Goal: Entertainment & Leisure: Browse casually

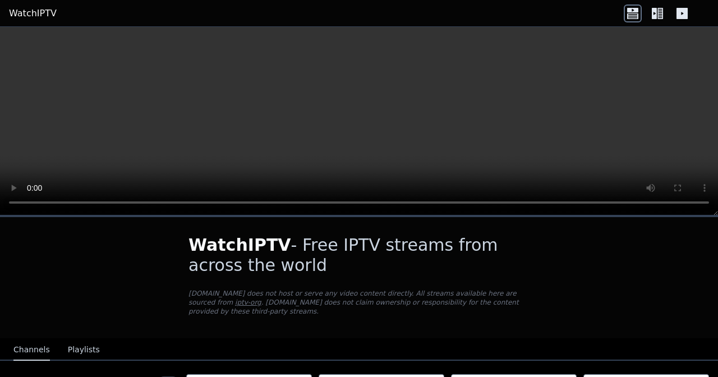
click at [70, 344] on button "Playlists" at bounding box center [84, 349] width 32 height 21
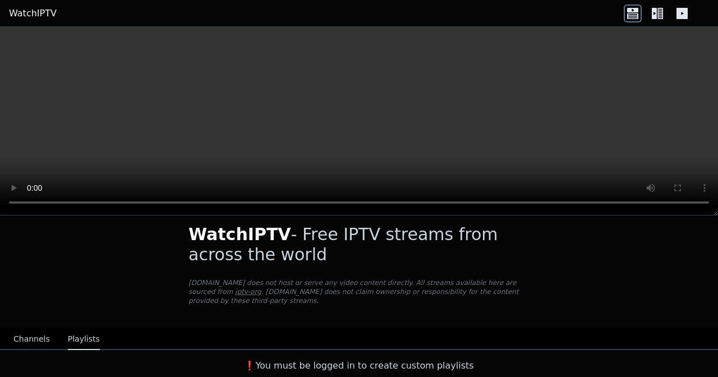
scroll to position [11, 0]
click at [28, 337] on button "Channels" at bounding box center [31, 339] width 36 height 21
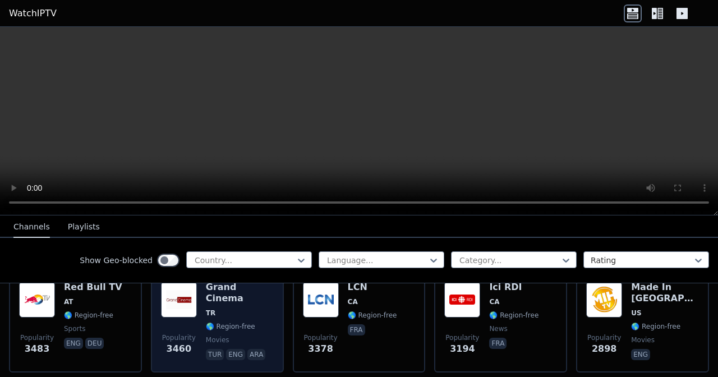
scroll to position [368, 0]
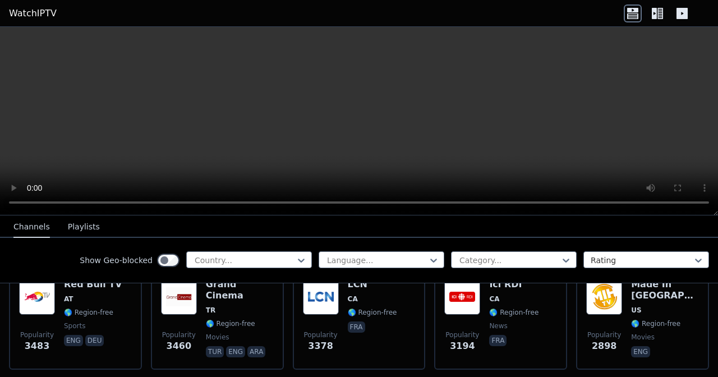
click at [252, 246] on div "Show Geo-blocked Country... Language... Category... Rating" at bounding box center [359, 260] width 718 height 45
click at [247, 263] on div at bounding box center [244, 260] width 102 height 11
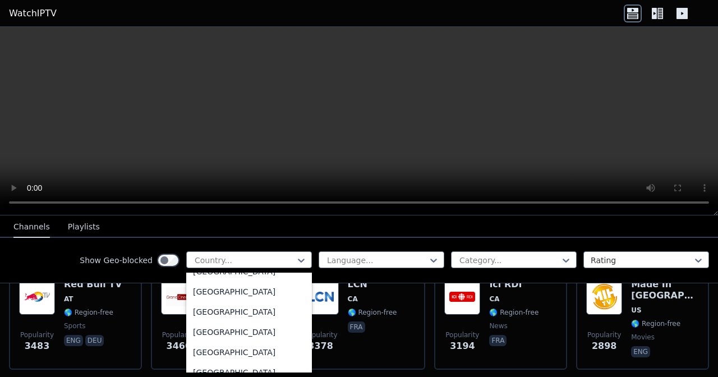
scroll to position [3828, 0]
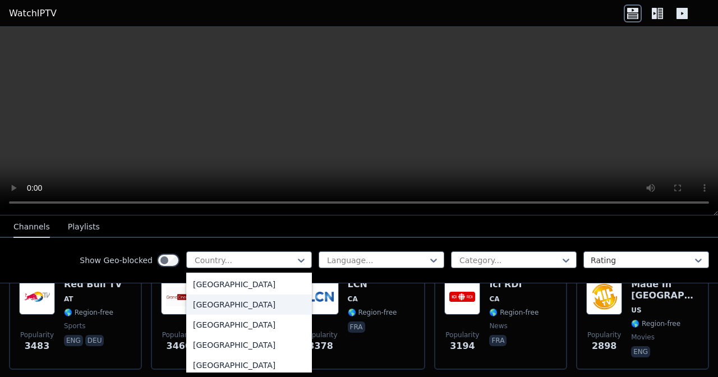
click at [218, 301] on div "[GEOGRAPHIC_DATA]" at bounding box center [249, 304] width 126 height 20
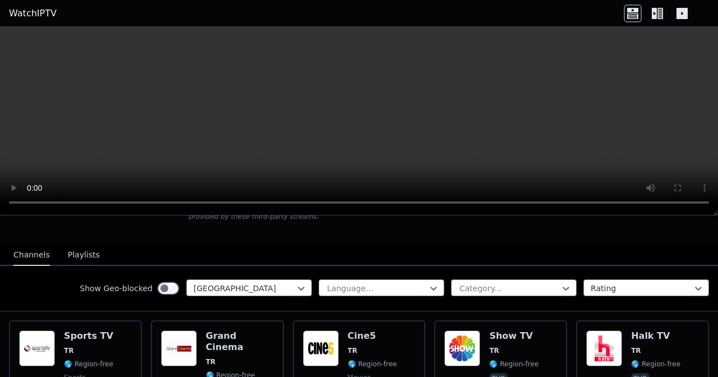
scroll to position [147, 0]
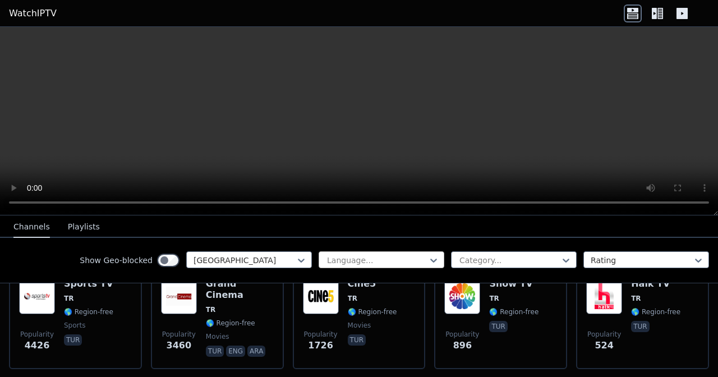
click at [394, 264] on div at bounding box center [377, 260] width 102 height 11
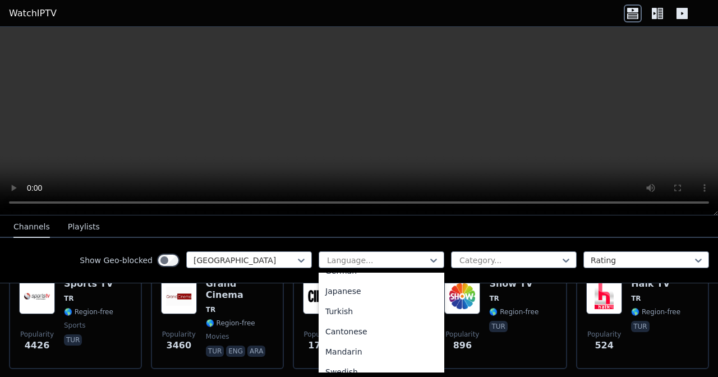
scroll to position [223, 0]
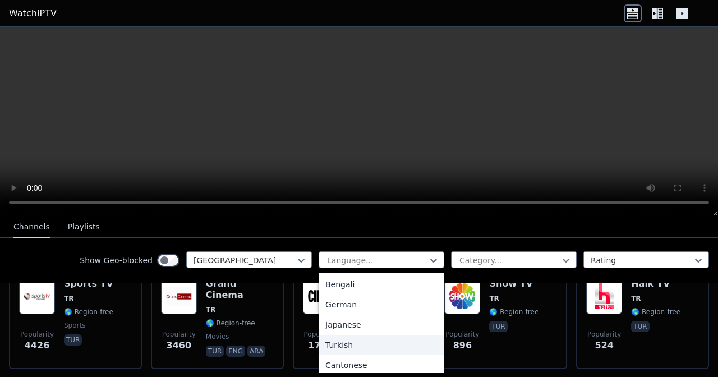
click at [348, 344] on div "Turkish" at bounding box center [382, 345] width 126 height 20
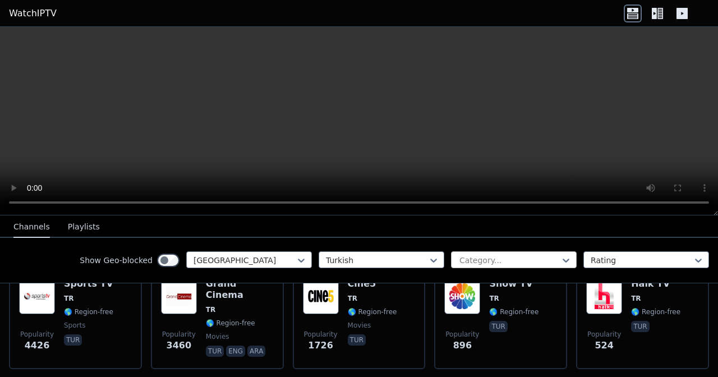
click at [522, 257] on div at bounding box center [509, 260] width 102 height 11
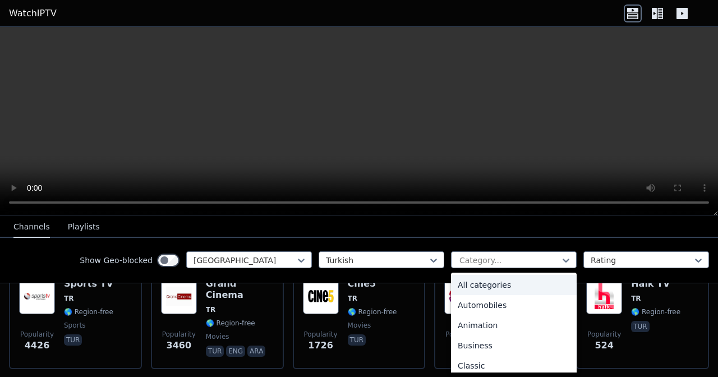
click at [322, 239] on div "Show Geo-blocked Turkey Turkish All categories, 1 of 27. 27 results available. …" at bounding box center [359, 260] width 718 height 45
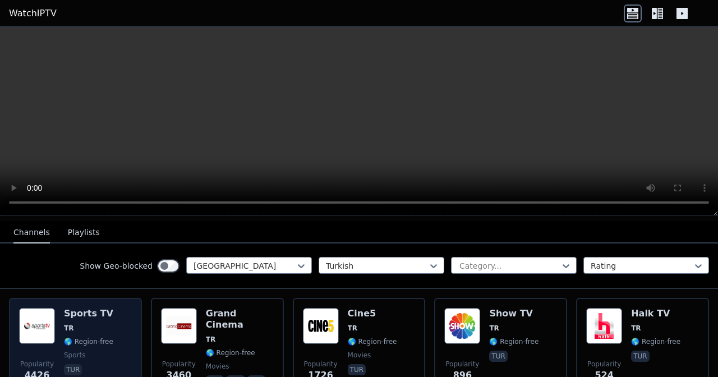
scroll to position [112, 0]
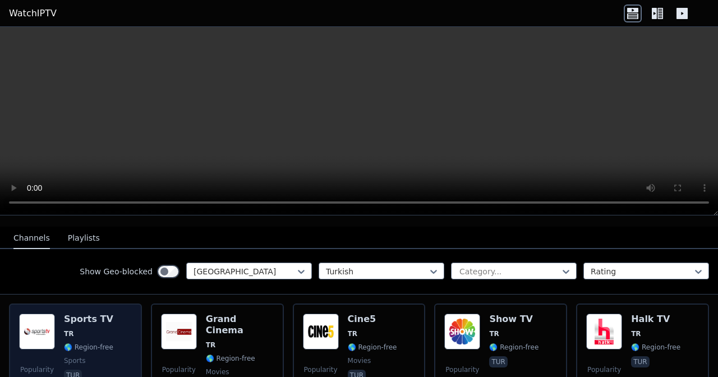
click at [110, 321] on h6 "Sports TV" at bounding box center [88, 319] width 49 height 11
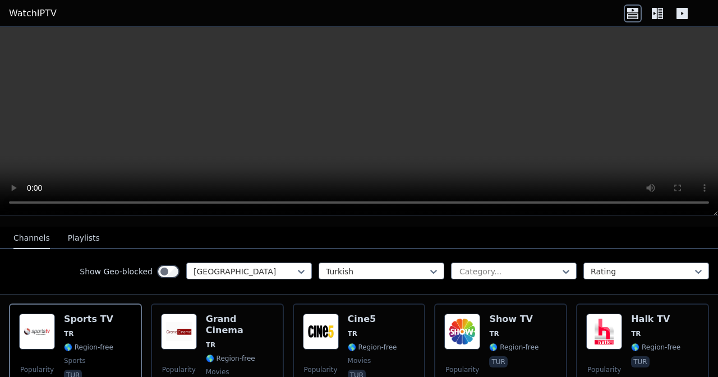
click at [657, 11] on icon at bounding box center [657, 13] width 18 height 18
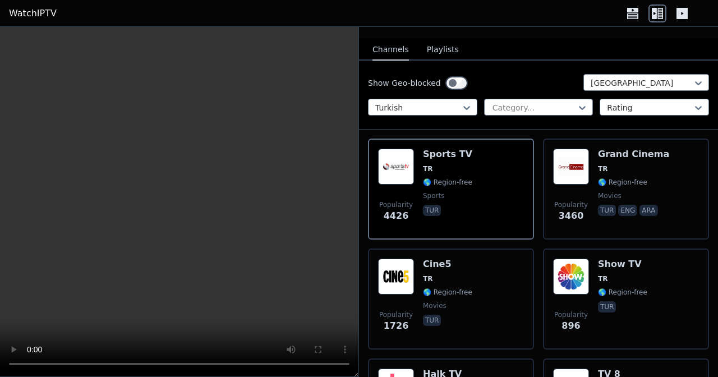
click at [683, 16] on icon at bounding box center [681, 13] width 11 height 11
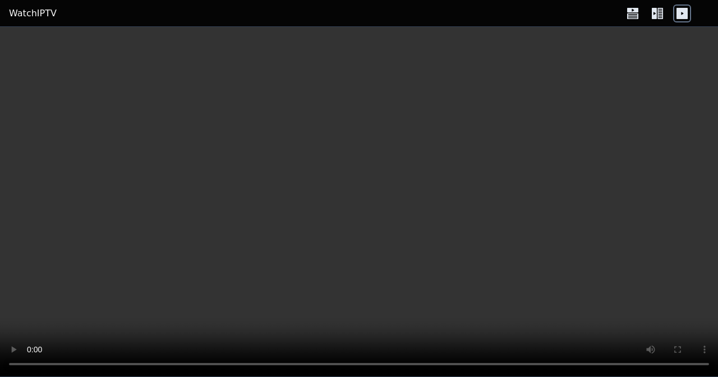
click at [630, 15] on icon at bounding box center [632, 16] width 11 height 6
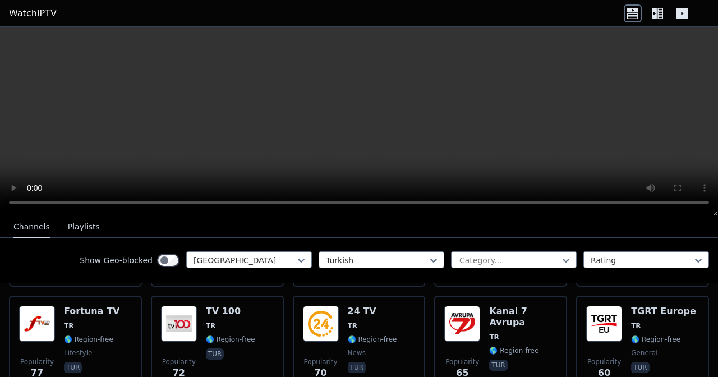
scroll to position [672, 0]
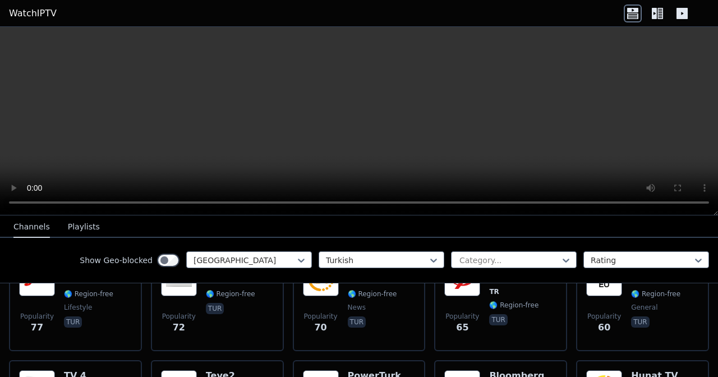
click at [86, 229] on button "Playlists" at bounding box center [84, 226] width 32 height 21
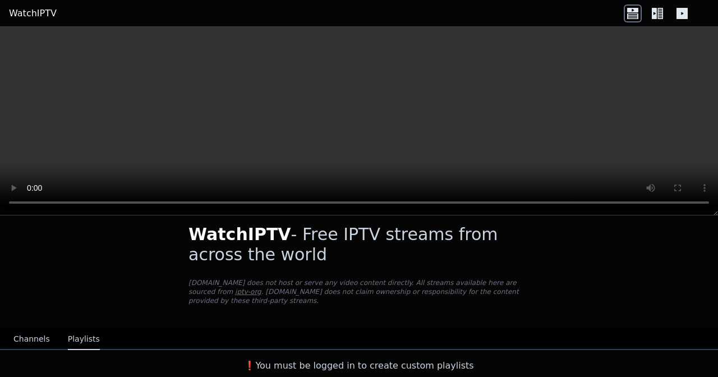
scroll to position [11, 0]
click at [29, 338] on button "Channels" at bounding box center [31, 339] width 36 height 21
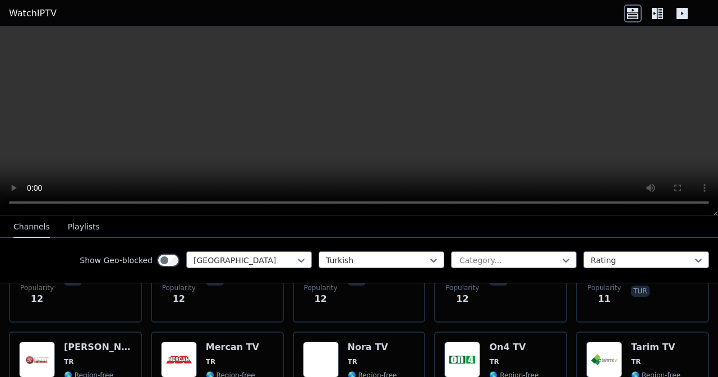
scroll to position [3252, 0]
